Goal: Task Accomplishment & Management: Use online tool/utility

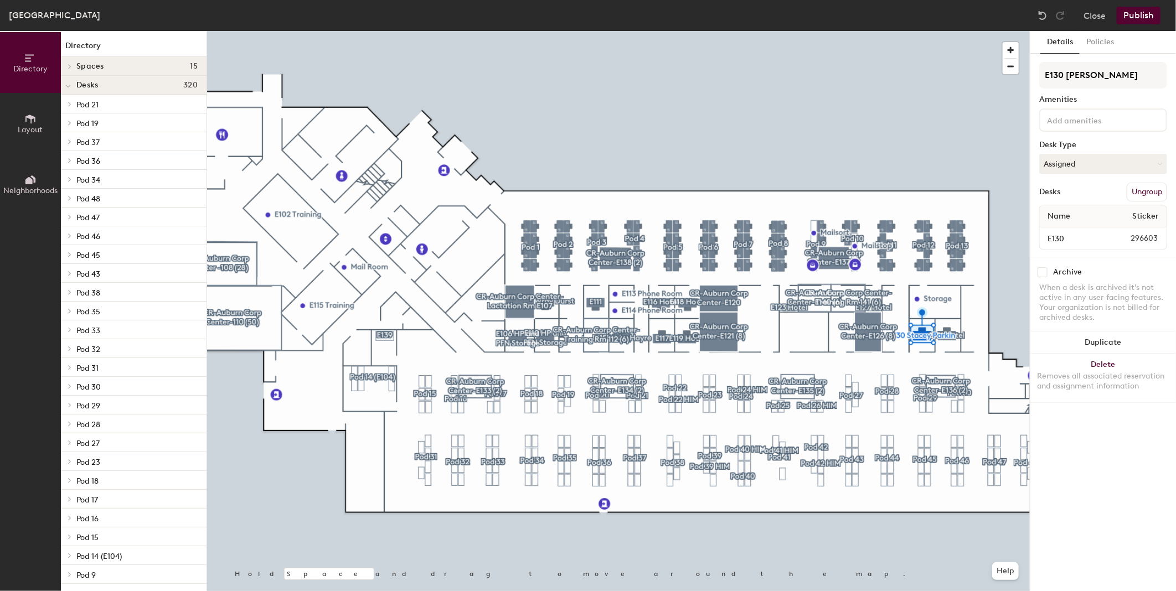
click at [1043, 272] on input "checkbox" at bounding box center [1043, 272] width 10 height 10
click at [1040, 270] on input "checkbox" at bounding box center [1043, 272] width 10 height 10
click at [1039, 270] on input "checkbox" at bounding box center [1043, 272] width 10 height 10
checkbox input "true"
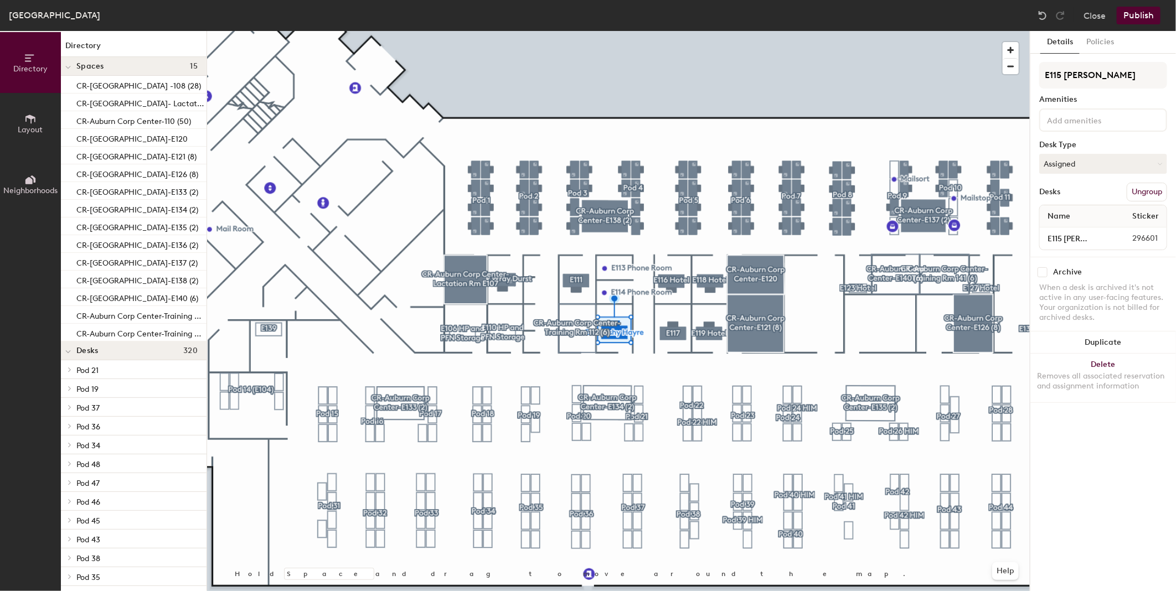
click at [1040, 271] on input "checkbox" at bounding box center [1043, 272] width 10 height 10
checkbox input "true"
click at [1047, 271] on input "checkbox" at bounding box center [1043, 272] width 10 height 10
checkbox input "true"
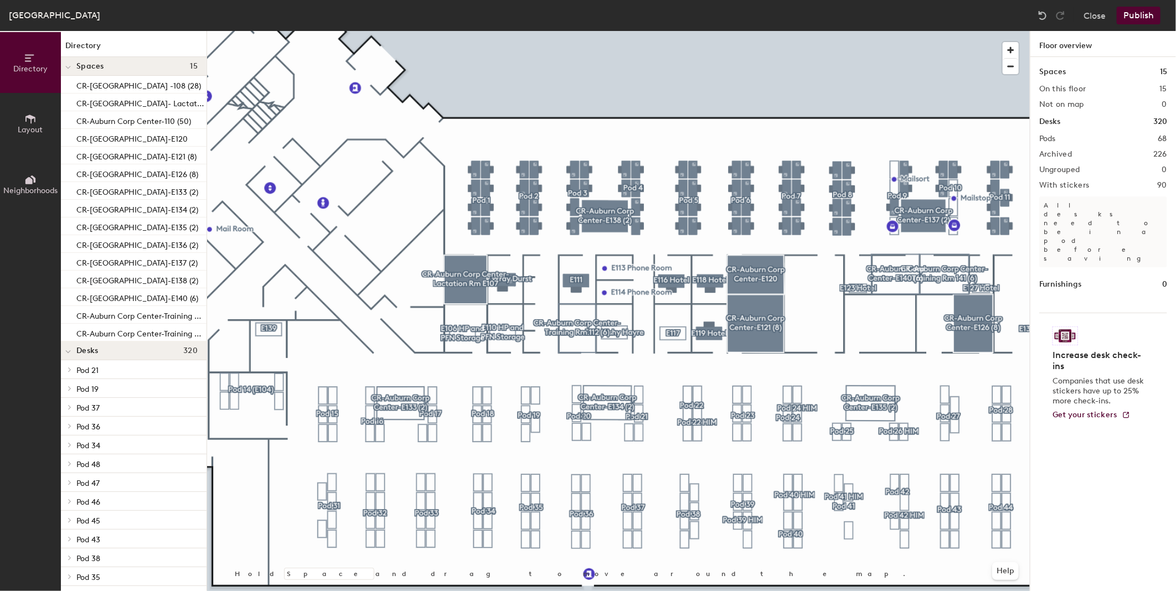
click at [1153, 16] on button "Publish" at bounding box center [1139, 16] width 44 height 18
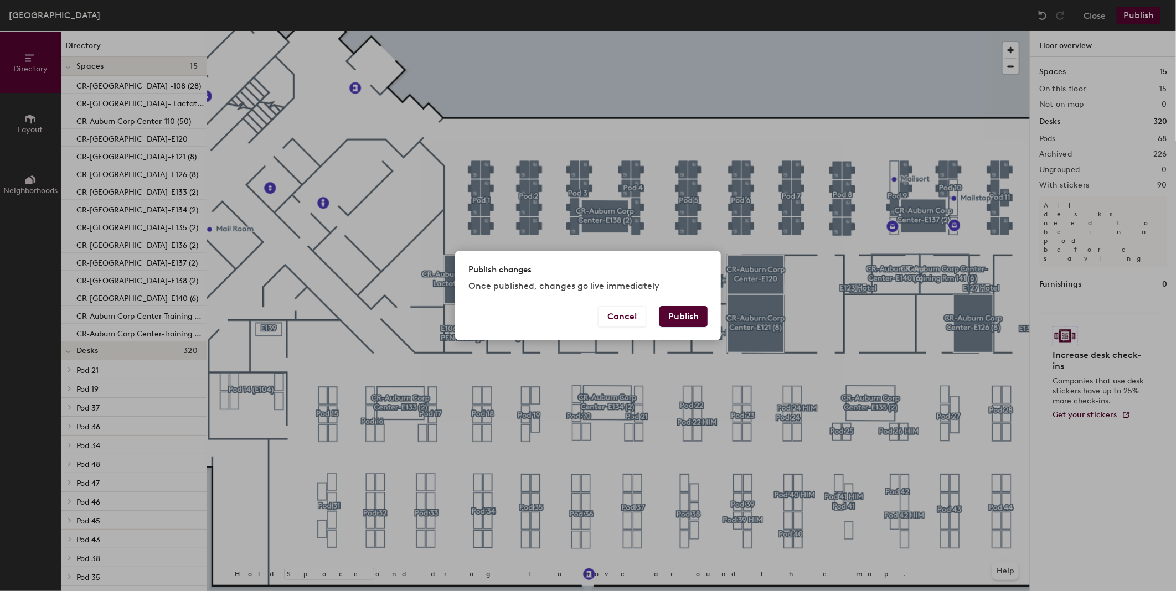
click at [673, 312] on button "Publish" at bounding box center [683, 316] width 48 height 21
